Goal: Task Accomplishment & Management: Contribute content

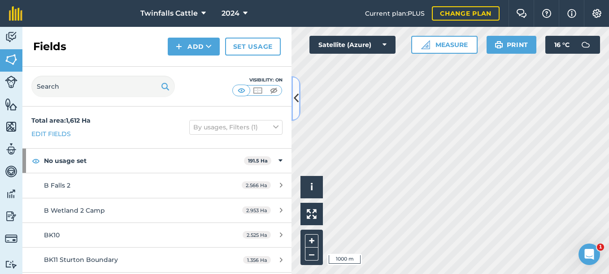
click at [291, 91] on button at bounding box center [295, 98] width 9 height 45
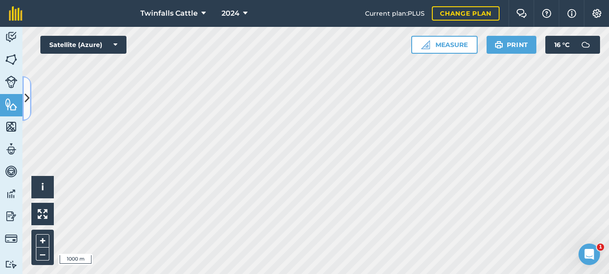
click at [28, 102] on icon at bounding box center [27, 99] width 5 height 16
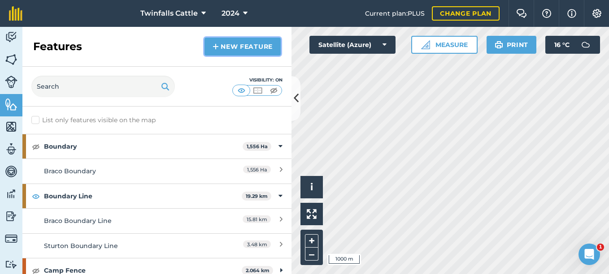
click at [250, 48] on link "New feature" at bounding box center [242, 47] width 76 height 18
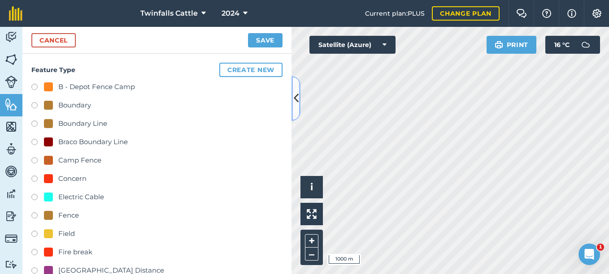
click at [297, 98] on icon at bounding box center [296, 99] width 5 height 16
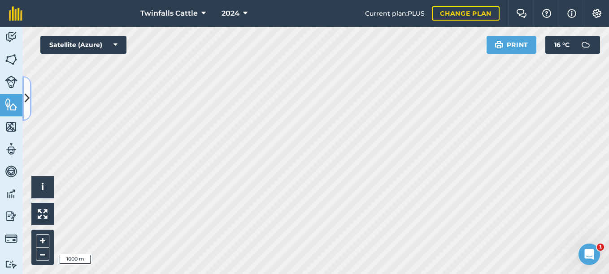
click at [27, 103] on icon at bounding box center [27, 99] width 5 height 16
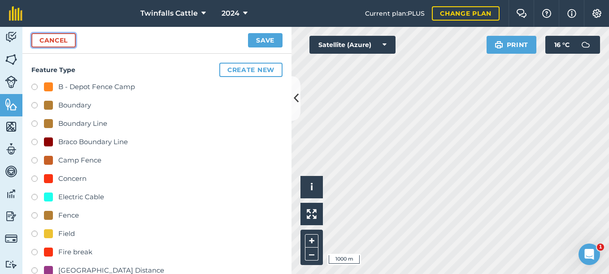
click at [49, 41] on link "Cancel" at bounding box center [53, 40] width 44 height 14
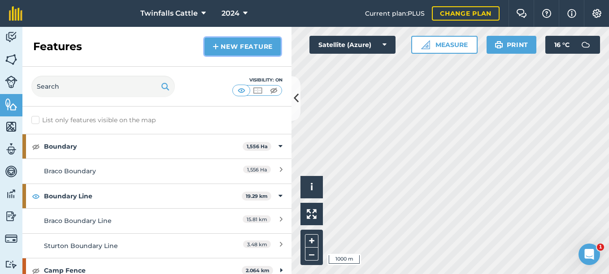
click at [224, 46] on link "New feature" at bounding box center [242, 47] width 76 height 18
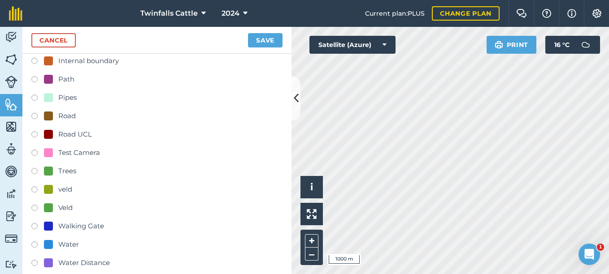
scroll to position [179, 0]
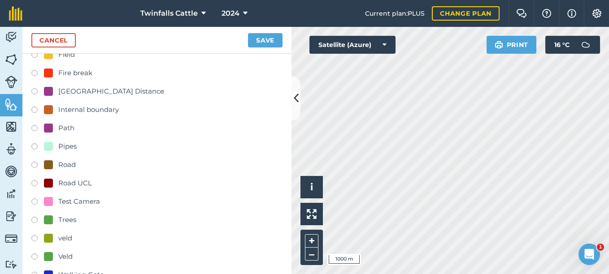
click at [35, 109] on label at bounding box center [37, 111] width 13 height 9
radio input "true"
type input "Internal boundary"
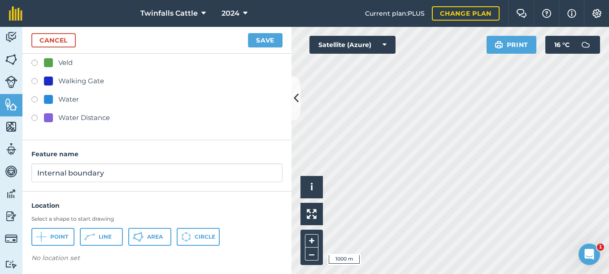
scroll to position [375, 0]
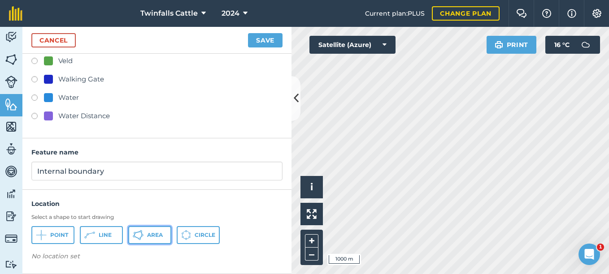
click at [163, 238] on span "Area" at bounding box center [155, 235] width 16 height 7
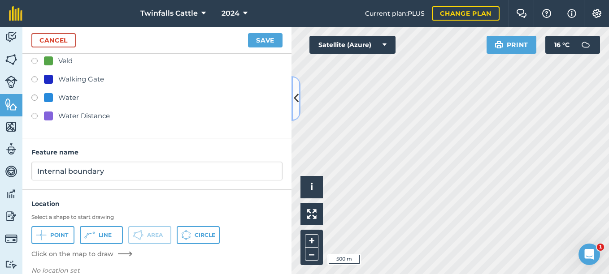
click at [294, 106] on icon at bounding box center [296, 99] width 5 height 16
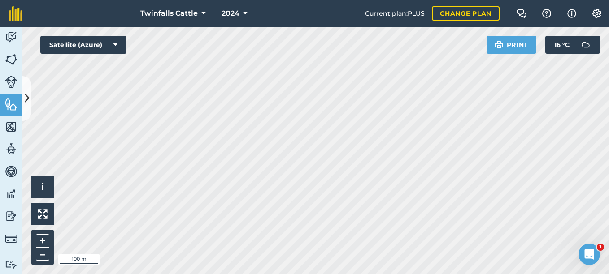
click at [249, 274] on html "Twinfalls Cattle 2024 Current plan : PLUS Change plan Farm Chat Help Info Setti…" at bounding box center [304, 137] width 609 height 274
click at [261, 274] on html "Twinfalls Cattle 2024 Current plan : PLUS Change plan Farm Chat Help Info Setti…" at bounding box center [304, 137] width 609 height 274
click at [255, 274] on html "Twinfalls Cattle 2024 Current plan : PLUS Change plan Farm Chat Help Info Setti…" at bounding box center [304, 137] width 609 height 274
click at [27, 100] on icon at bounding box center [27, 99] width 5 height 16
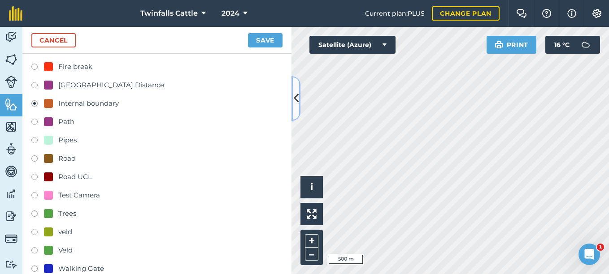
scroll to position [0, 0]
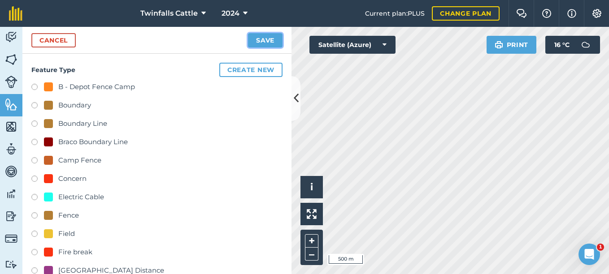
click at [273, 41] on button "Save" at bounding box center [265, 40] width 35 height 14
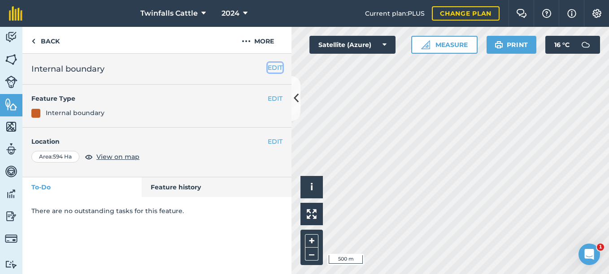
click at [271, 68] on button "EDIT" at bounding box center [275, 68] width 15 height 10
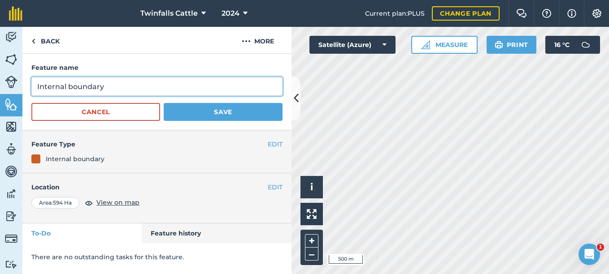
drag, startPoint x: 112, startPoint y: 86, endPoint x: 16, endPoint y: 85, distance: 96.8
click at [16, 85] on div "Activity Fields Livestock Features Maps Team Vehicles Data Reporting Billing Tu…" at bounding box center [304, 150] width 609 height 247
type input "Braco Portion 0"
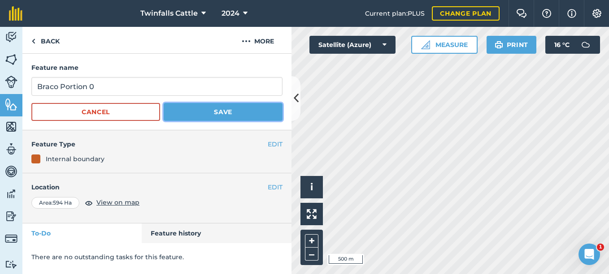
click at [195, 111] on button "Save" at bounding box center [223, 112] width 119 height 18
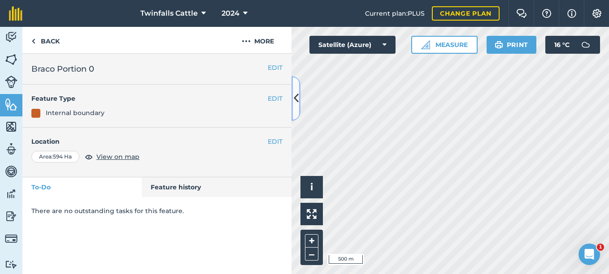
click at [294, 94] on icon at bounding box center [296, 99] width 5 height 16
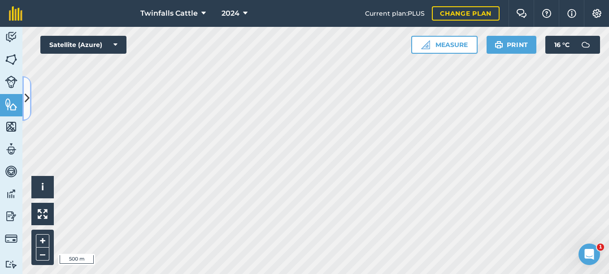
click at [26, 105] on icon at bounding box center [27, 99] width 5 height 16
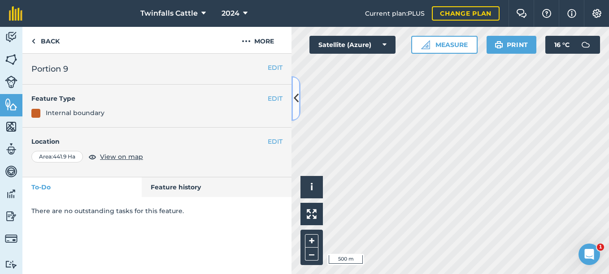
click at [296, 101] on icon at bounding box center [296, 99] width 5 height 16
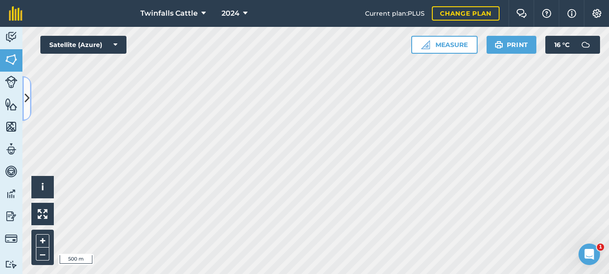
click at [27, 93] on icon at bounding box center [27, 99] width 5 height 16
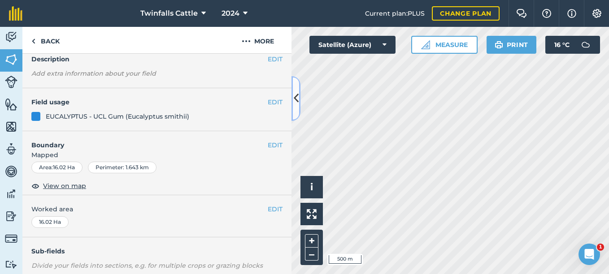
scroll to position [38, 0]
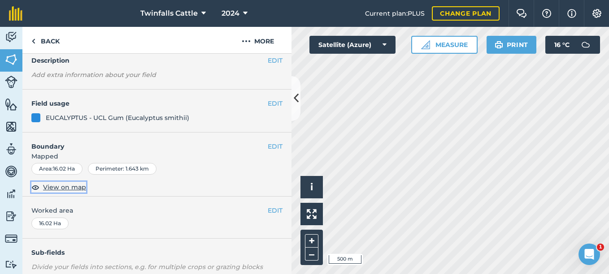
click at [71, 188] on span "View on map" at bounding box center [64, 187] width 43 height 10
click at [295, 107] on button at bounding box center [295, 98] width 9 height 45
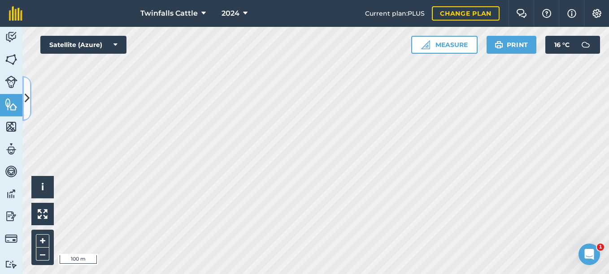
click at [28, 111] on button at bounding box center [26, 98] width 9 height 45
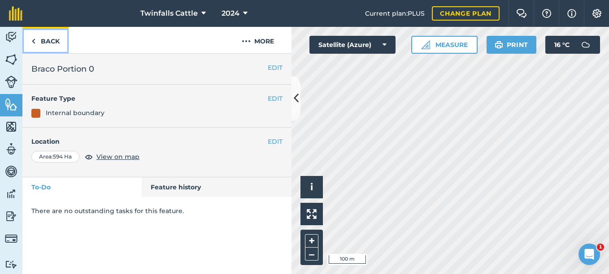
click at [38, 41] on link "Back" at bounding box center [45, 40] width 46 height 26
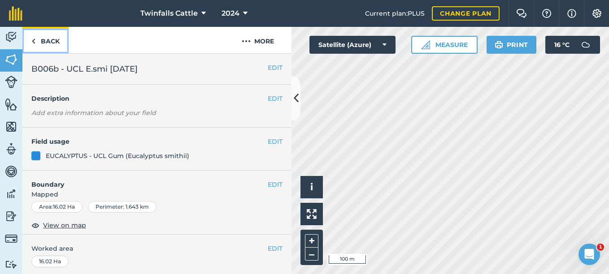
click at [33, 41] on img at bounding box center [33, 41] width 4 height 11
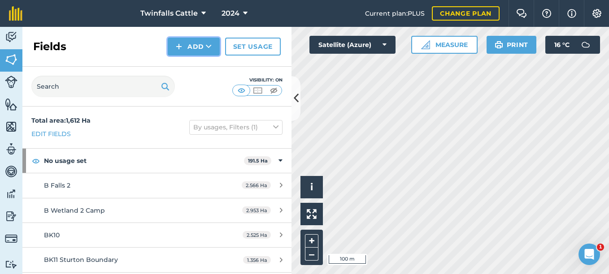
click at [209, 46] on icon at bounding box center [209, 46] width 6 height 9
click at [104, 43] on div "Fields Add Draw Import Set usage" at bounding box center [156, 47] width 269 height 40
click at [8, 103] on img at bounding box center [11, 104] width 13 height 13
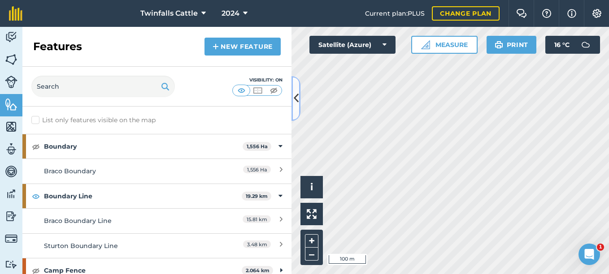
click at [294, 106] on icon at bounding box center [296, 99] width 5 height 16
